Goal: Task Accomplishment & Management: Use online tool/utility

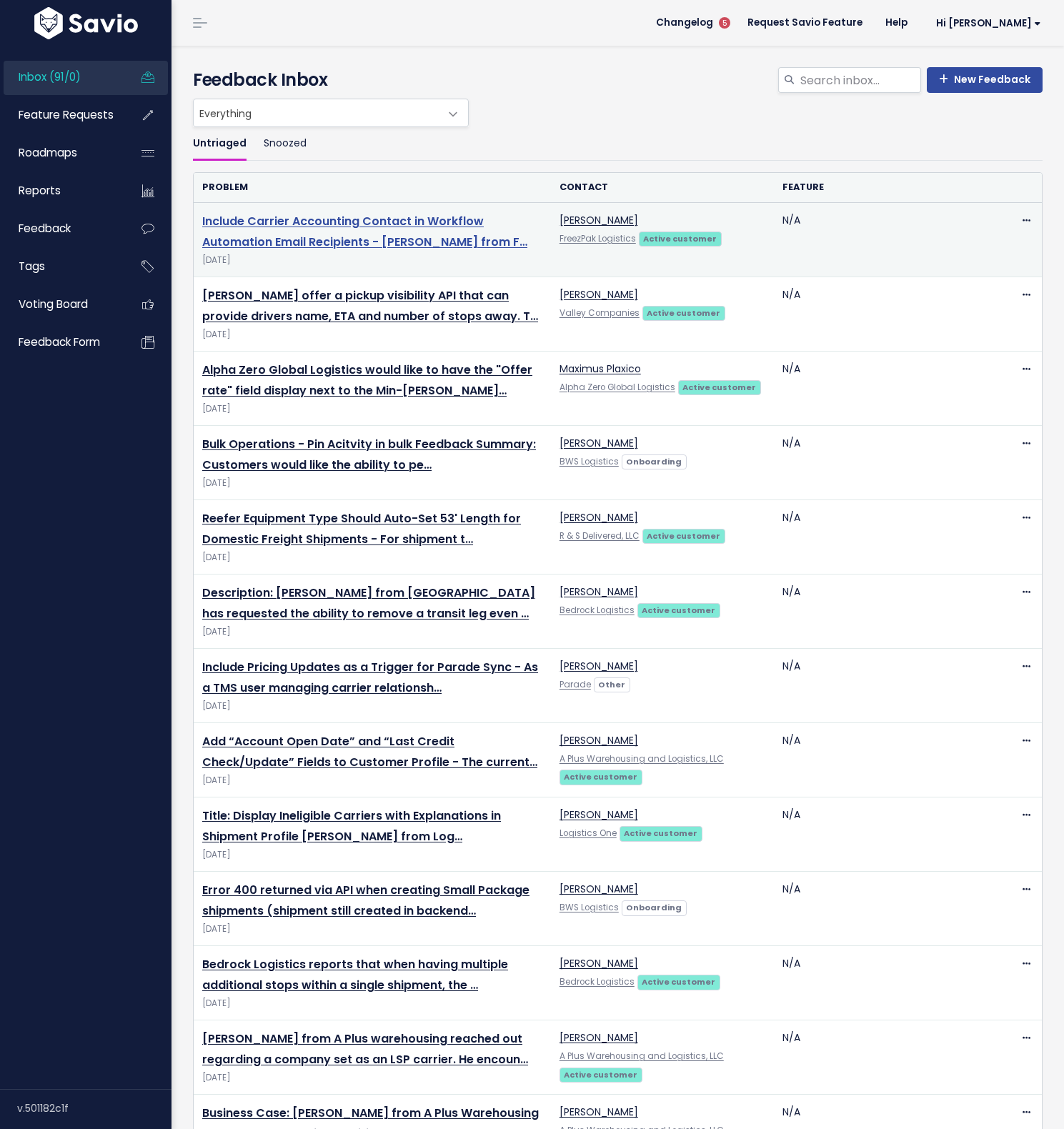
click at [305, 223] on link "Include Carrier Accounting Contact in Workflow Automation Email Recipients - An…" at bounding box center [364, 231] width 325 height 37
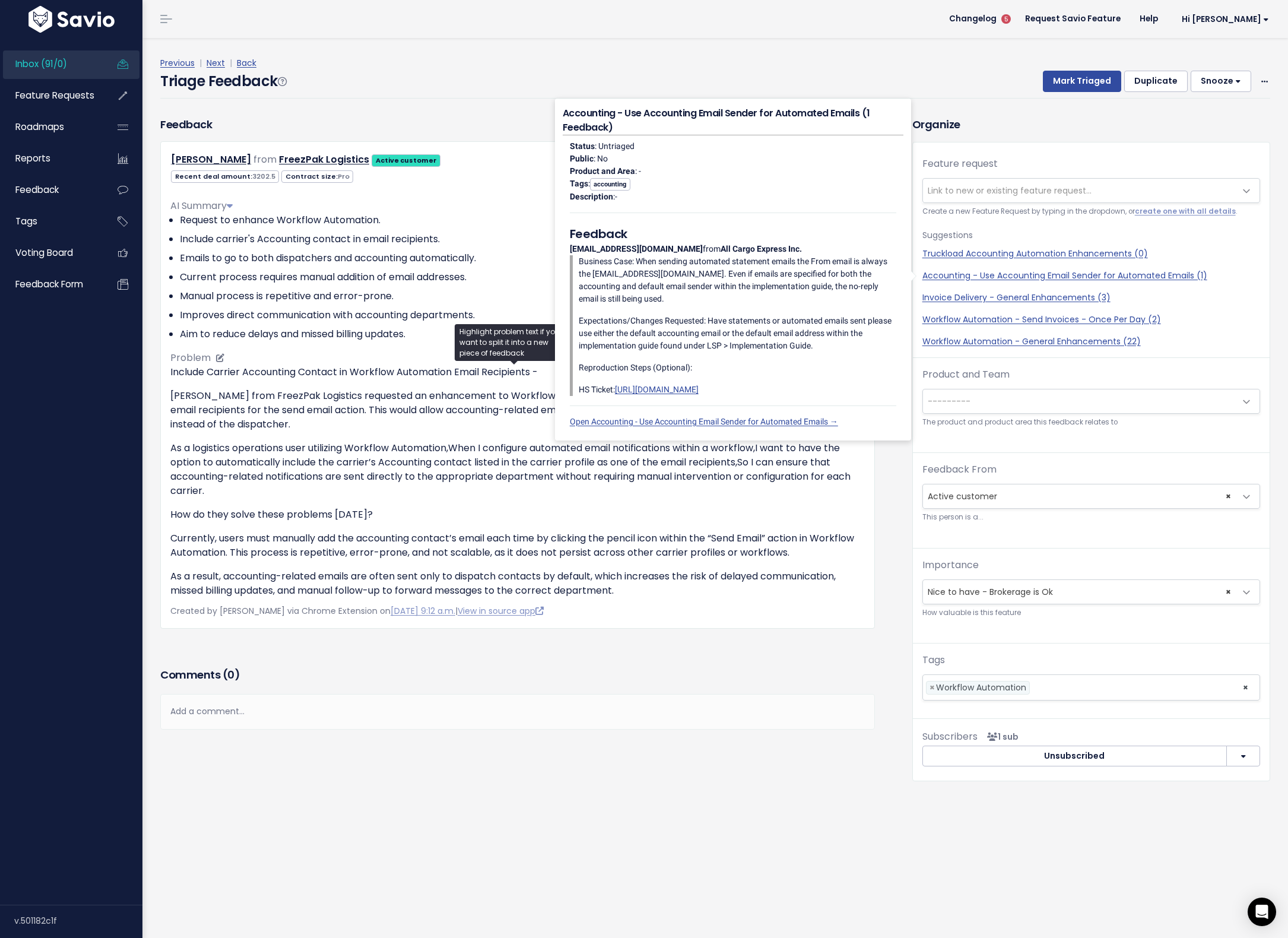
click at [630, 550] on p "Currently, users must manually add the accounting contact’s email each time by …" at bounding box center [517, 545] width 694 height 28
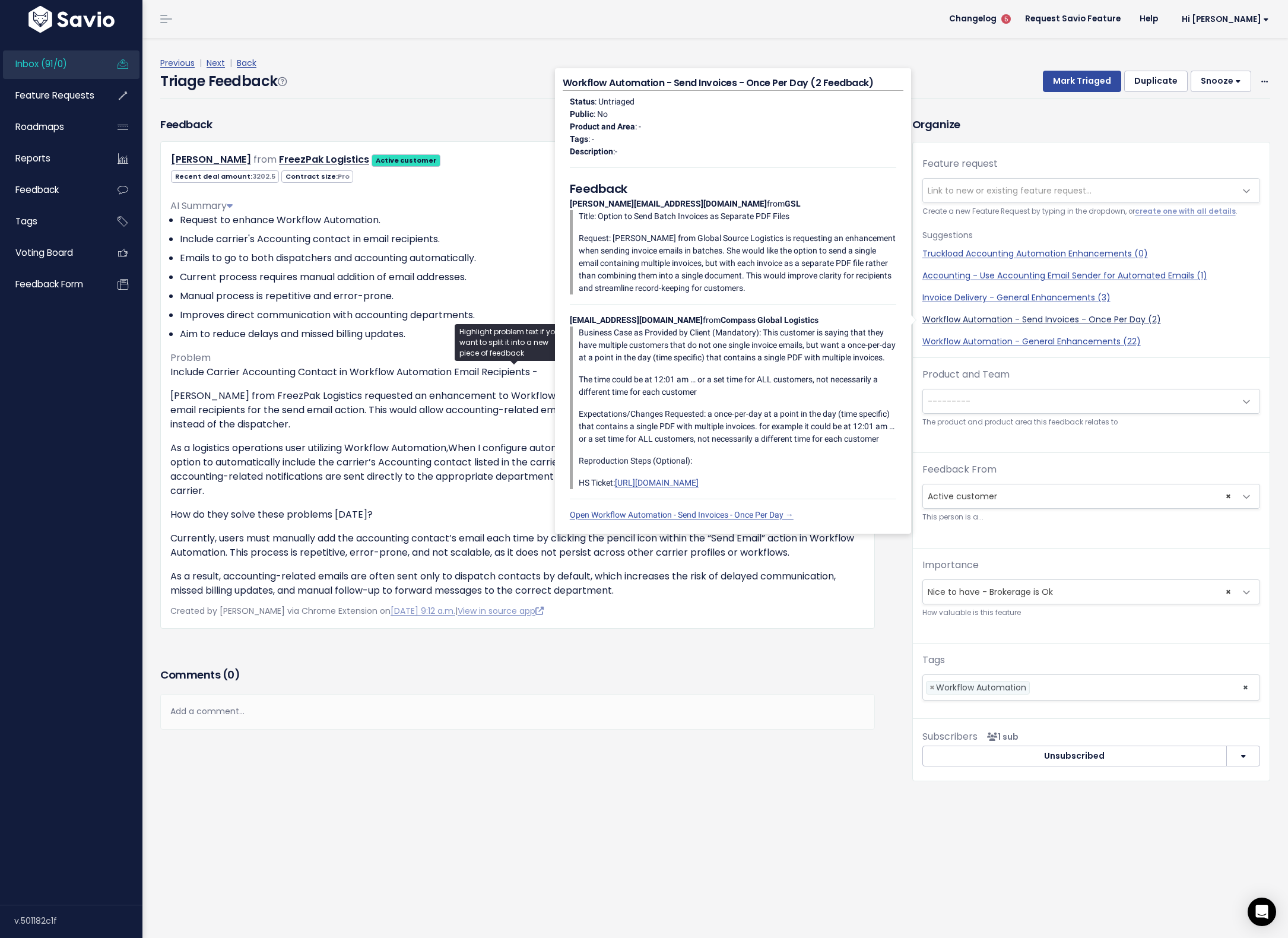
click at [892, 321] on link "Workflow Automation - Send Invoices - Once Per Day (2)" at bounding box center [1091, 320] width 338 height 13
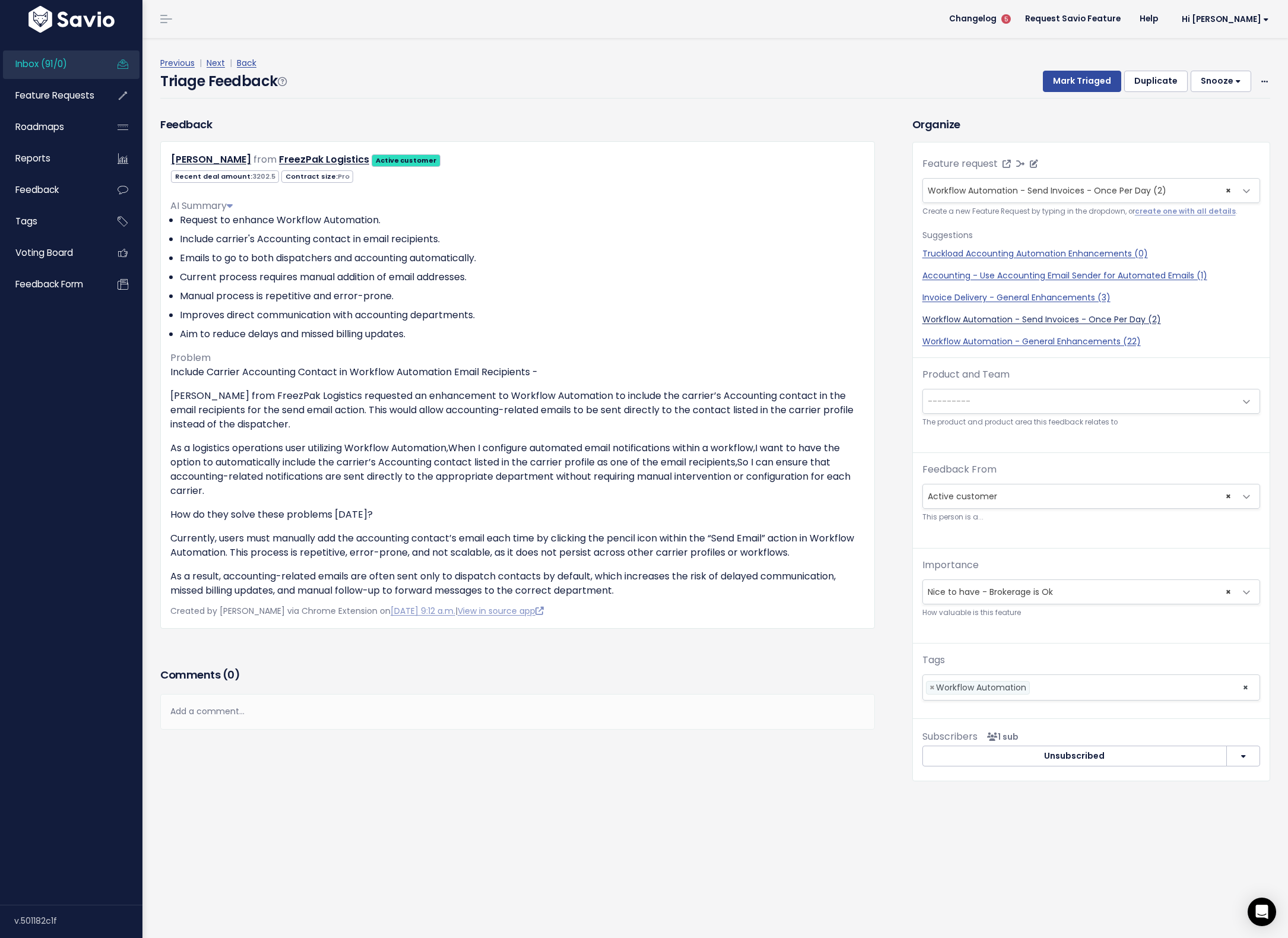
select select "47337"
click at [892, 79] on button "Mark Triaged" at bounding box center [1082, 81] width 78 height 21
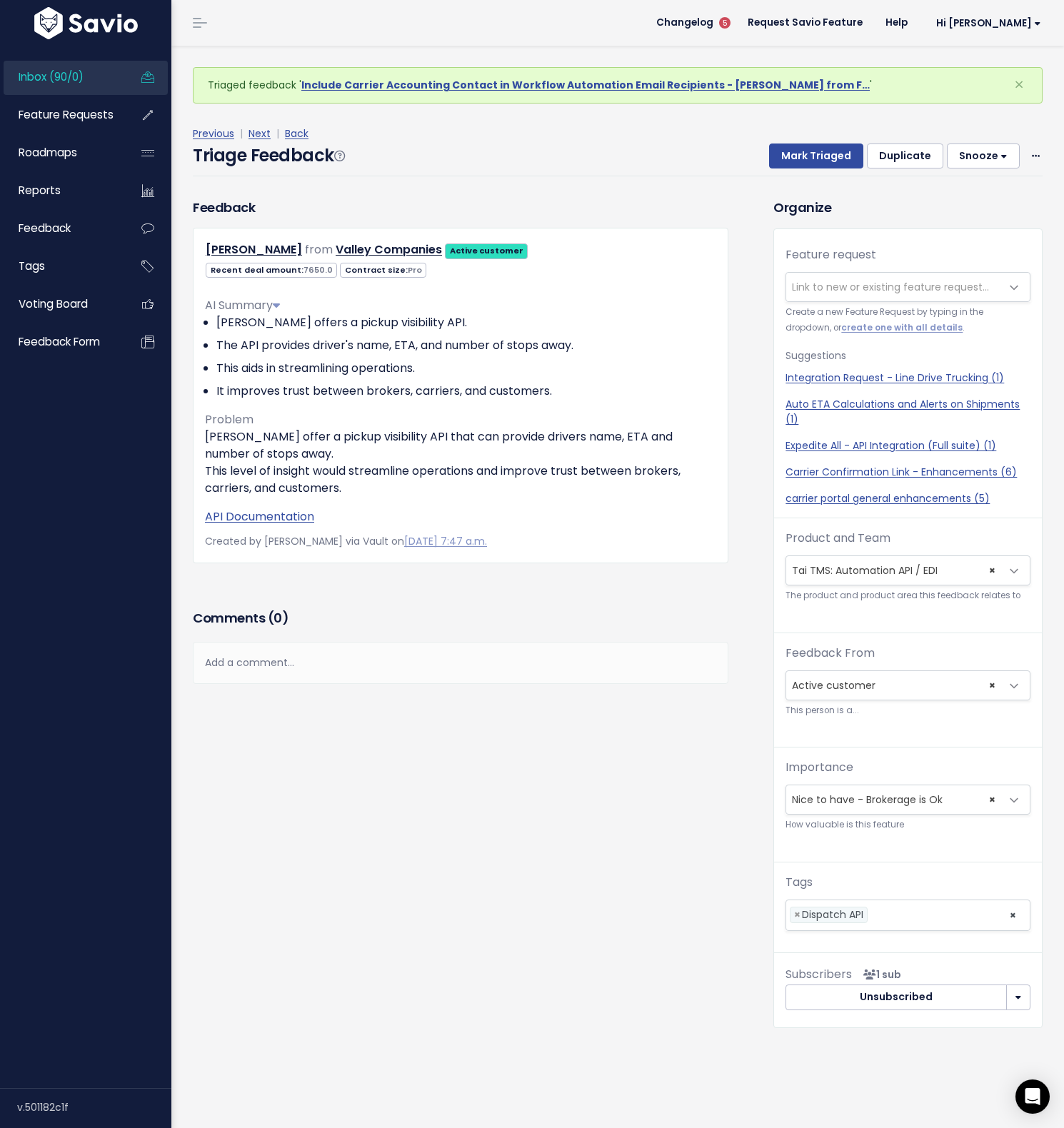
click at [808, 290] on span "Link to new or existing feature request..." at bounding box center [890, 287] width 197 height 15
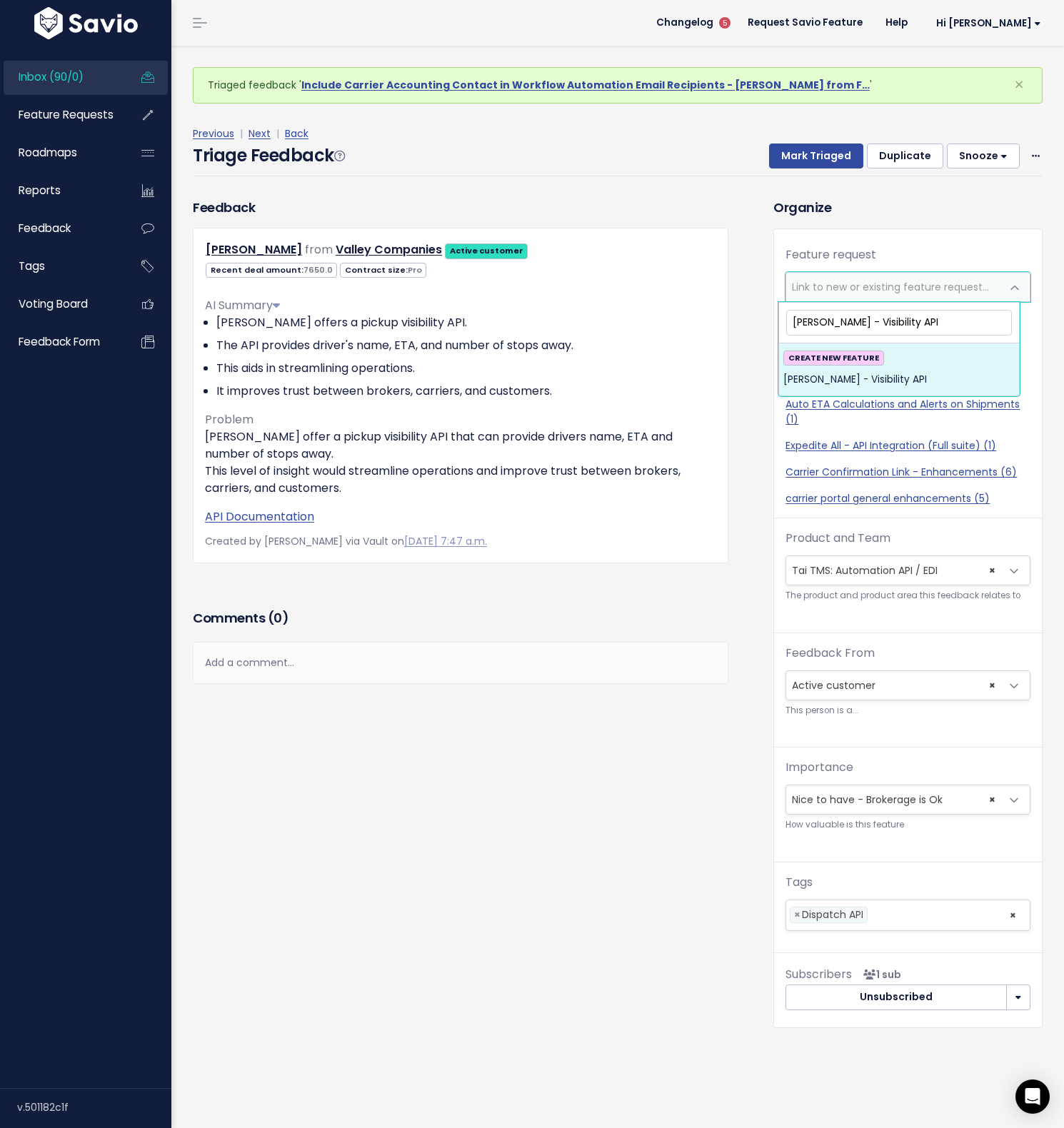
type input "[PERSON_NAME] - Visibility API"
click at [868, 357] on strong "CREATE NEW FEATURE" at bounding box center [833, 358] width 91 height 12
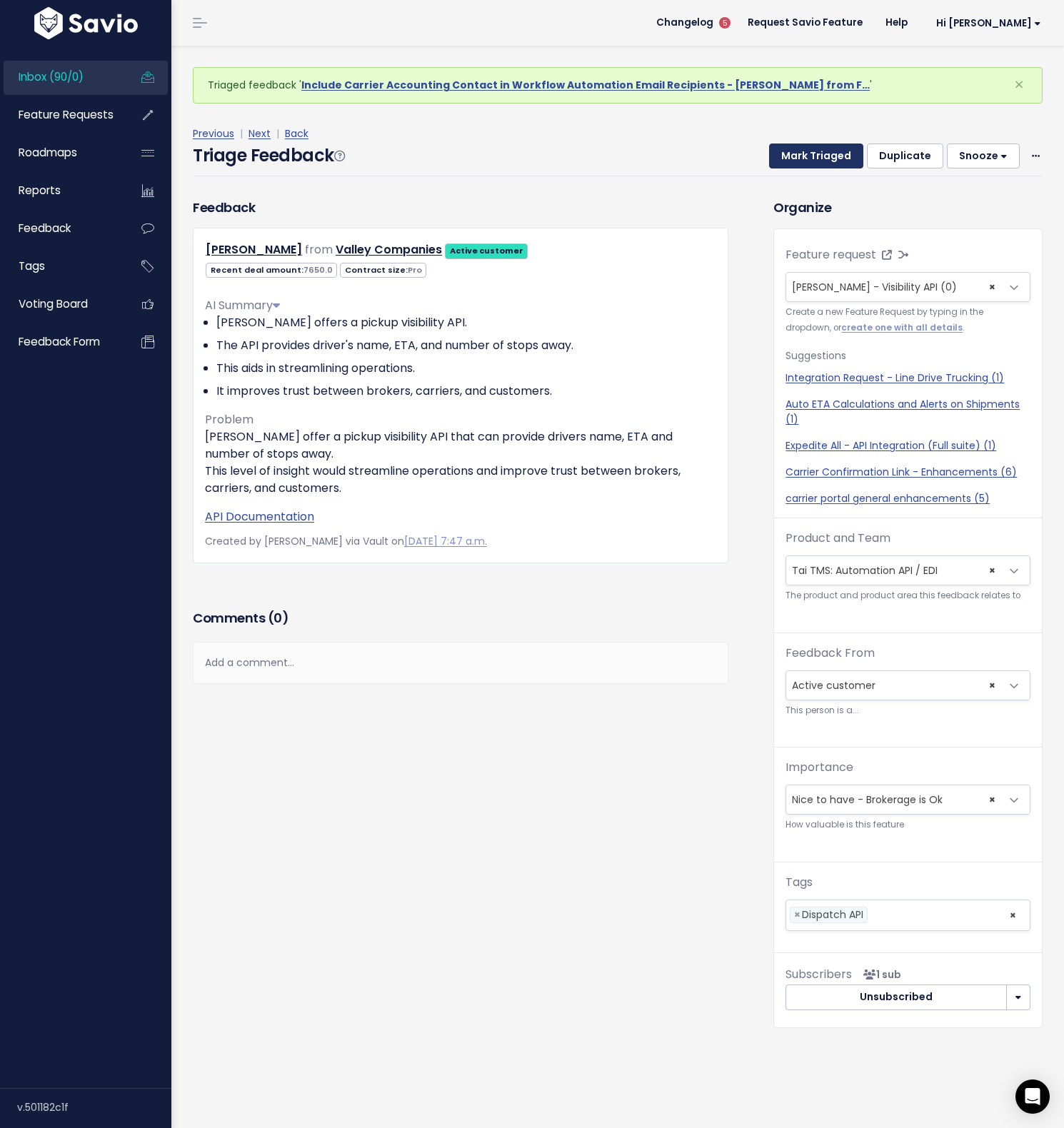
click at [824, 161] on button "Mark Triaged" at bounding box center [816, 156] width 94 height 25
